Goal: Transaction & Acquisition: Purchase product/service

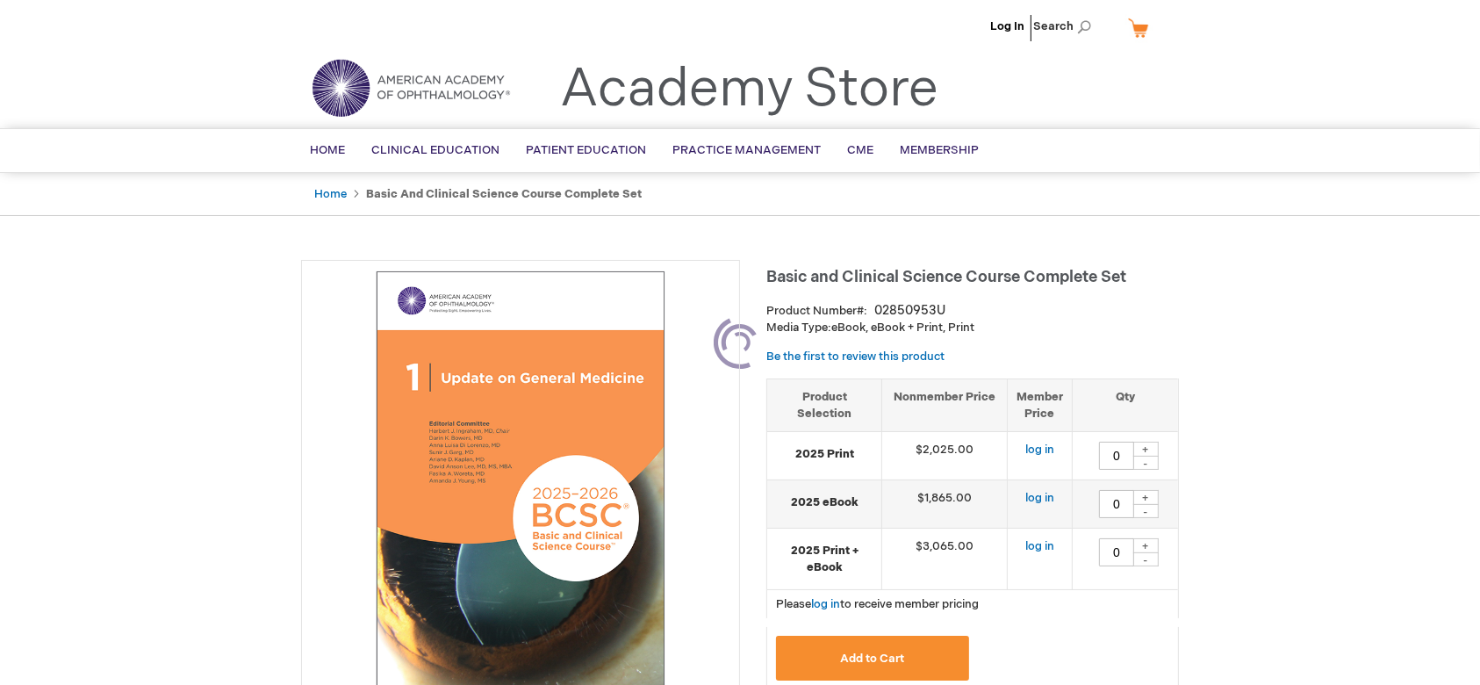
type input "0"
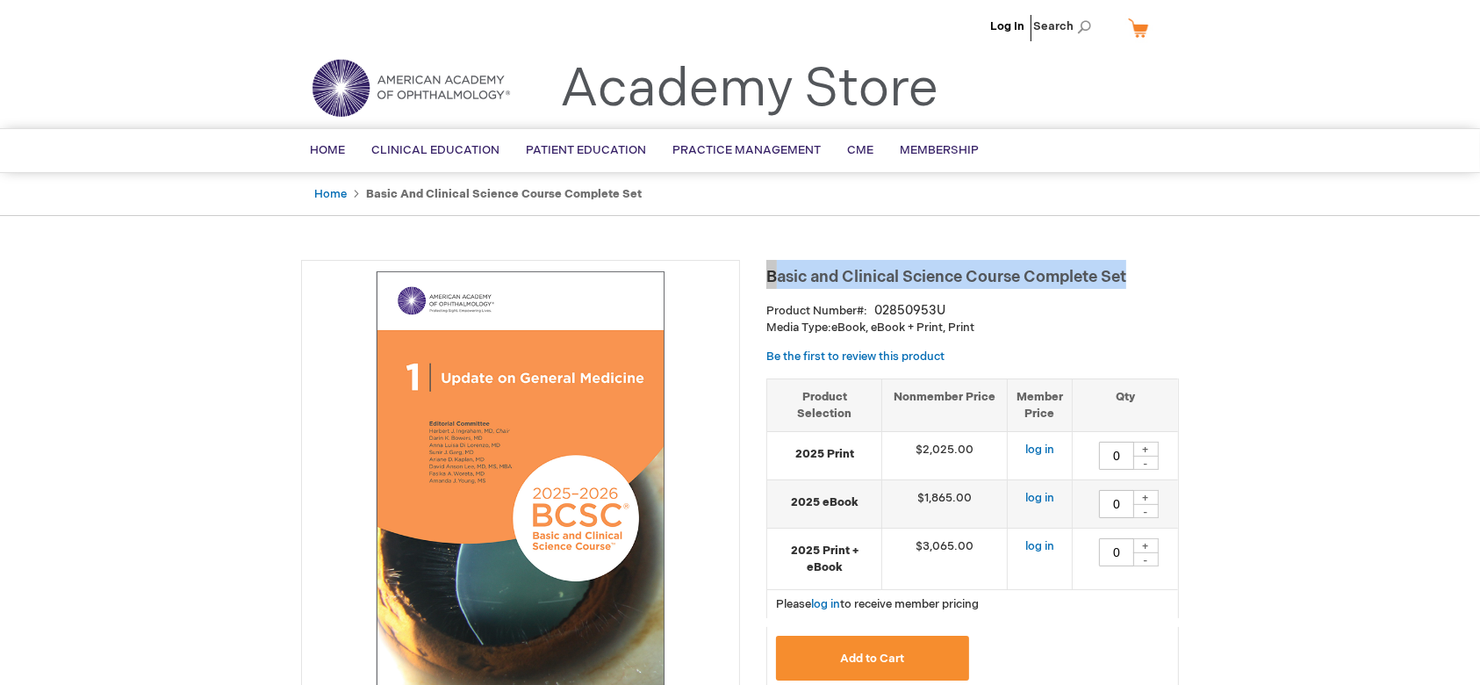
drag, startPoint x: 768, startPoint y: 276, endPoint x: 1150, endPoint y: 283, distance: 381.9
click at [1152, 276] on h1 "Basic and Clinical Science Course Complete Set" at bounding box center [972, 274] width 413 height 29
copy span "Basic and Clinical Science Course Complete Set"
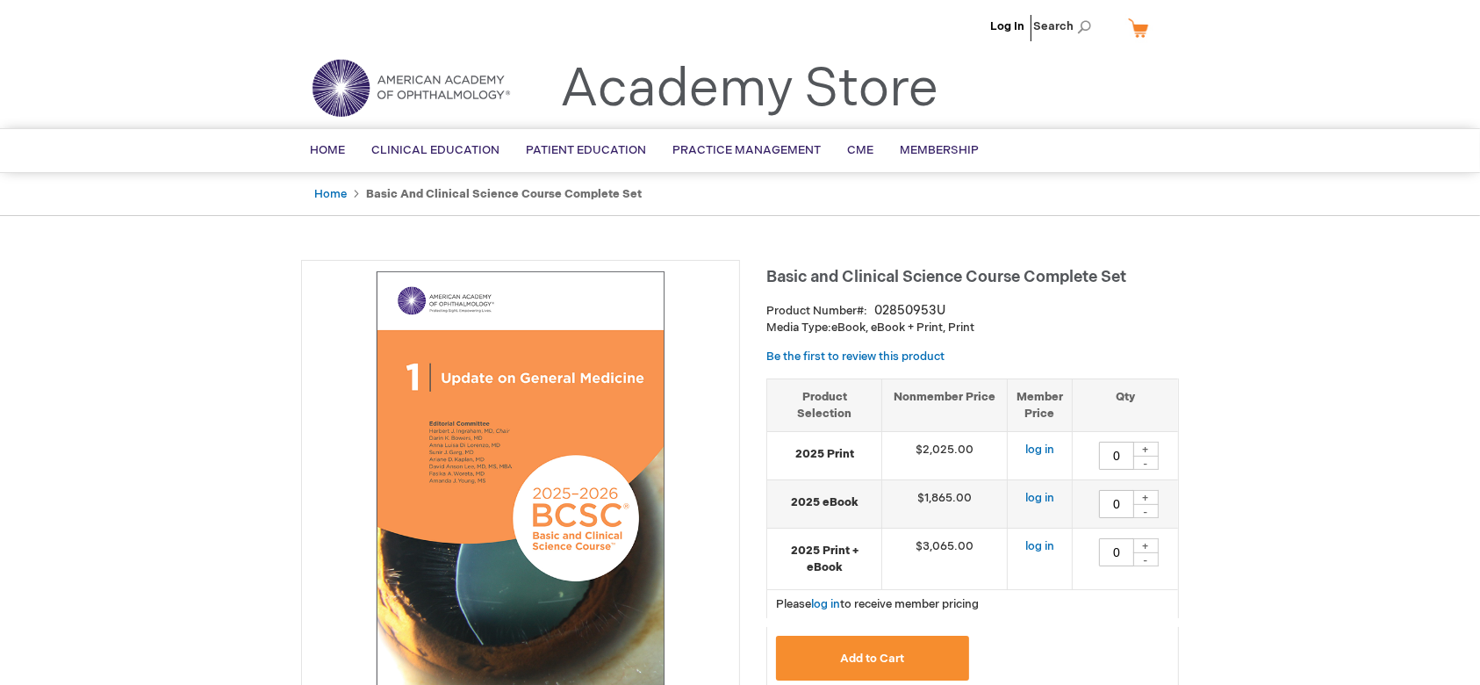
click at [829, 454] on strong "2025 Print" at bounding box center [824, 454] width 97 height 17
click at [1078, 328] on p "Media Type: eBook, eBook + Print, Print" at bounding box center [972, 328] width 413 height 17
click at [901, 296] on div "Basic and Clinical Science Course Complete Set Product Number 02850953U Media T…" at bounding box center [972, 506] width 413 height 492
copy div "02850953U"
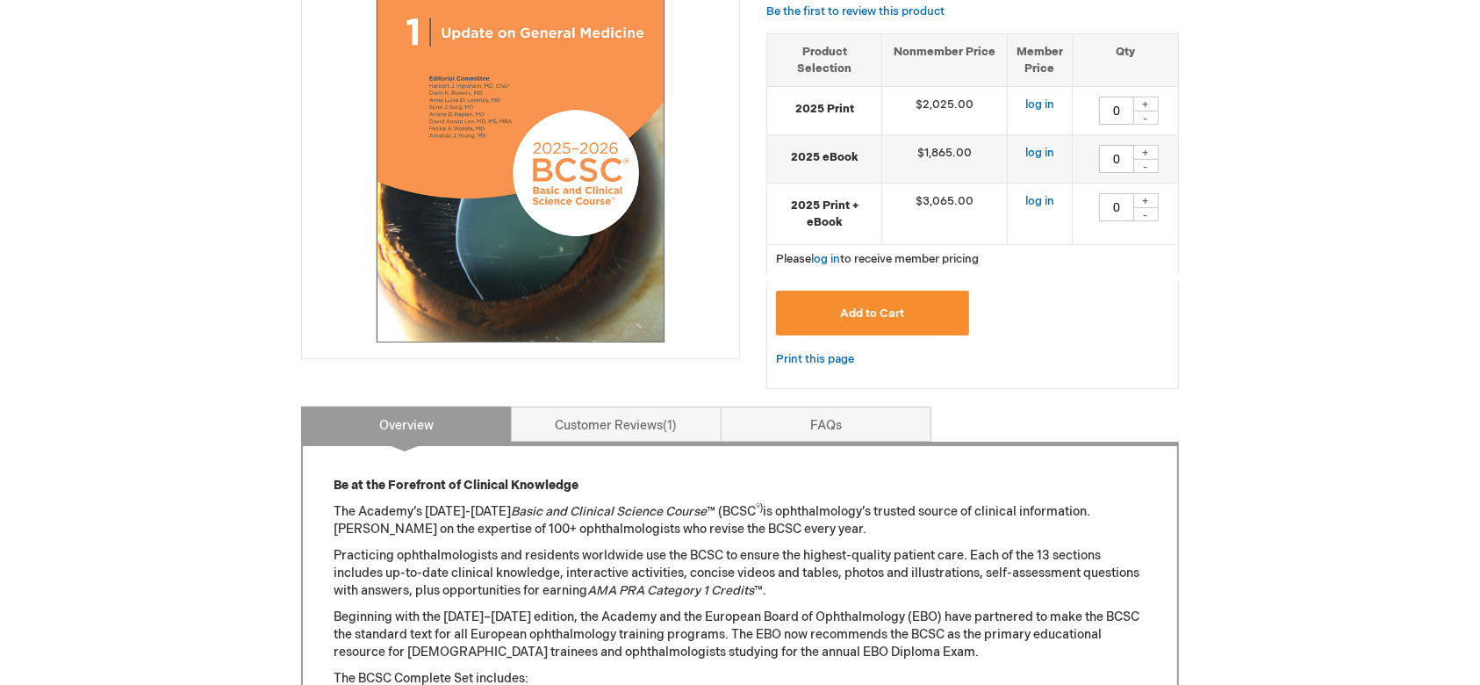
scroll to position [351, 0]
